Goal: Navigation & Orientation: Find specific page/section

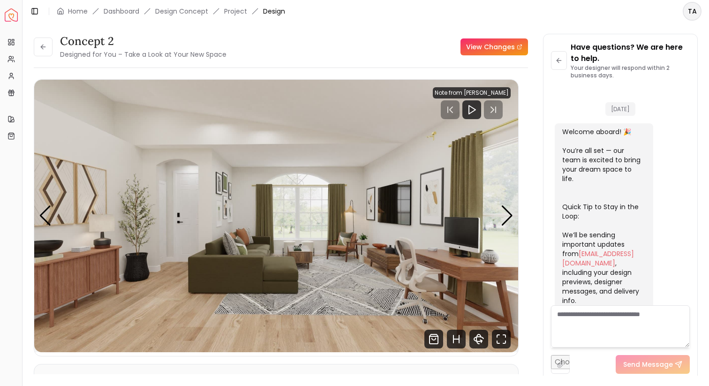
scroll to position [1296, 0]
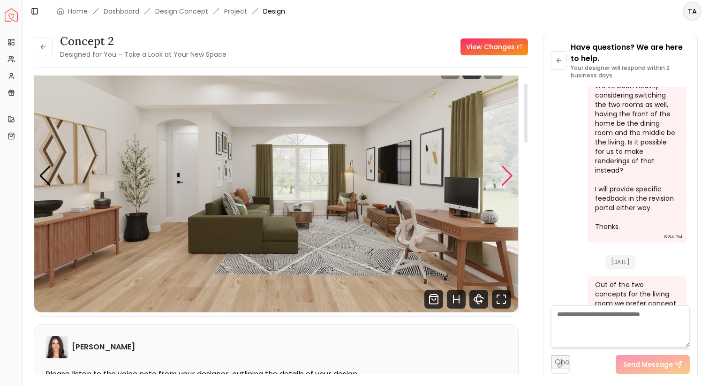
click at [506, 179] on div "Next slide" at bounding box center [507, 175] width 13 height 21
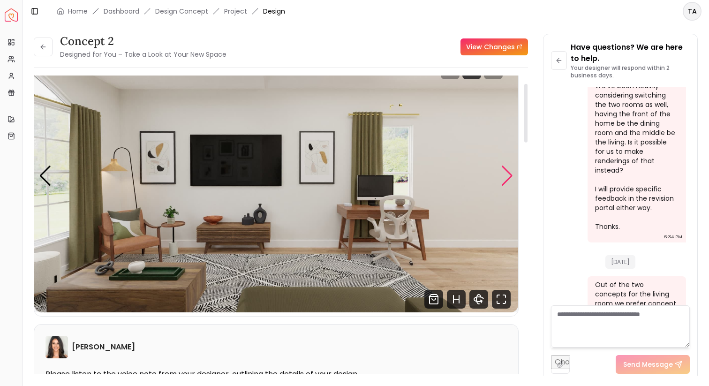
click at [506, 179] on div "Next slide" at bounding box center [507, 175] width 13 height 21
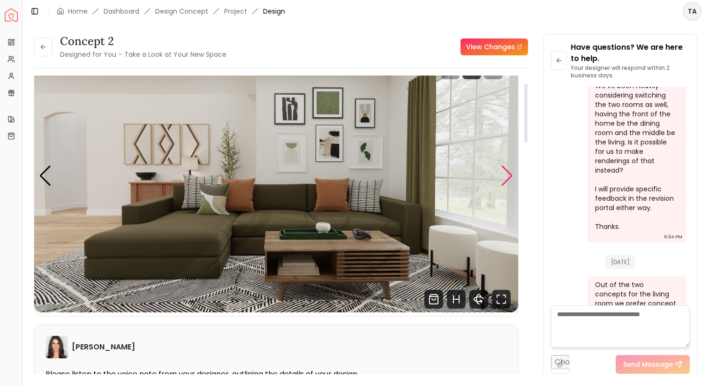
click at [506, 179] on div "Next slide" at bounding box center [507, 175] width 13 height 21
